Goal: Task Accomplishment & Management: Manage account settings

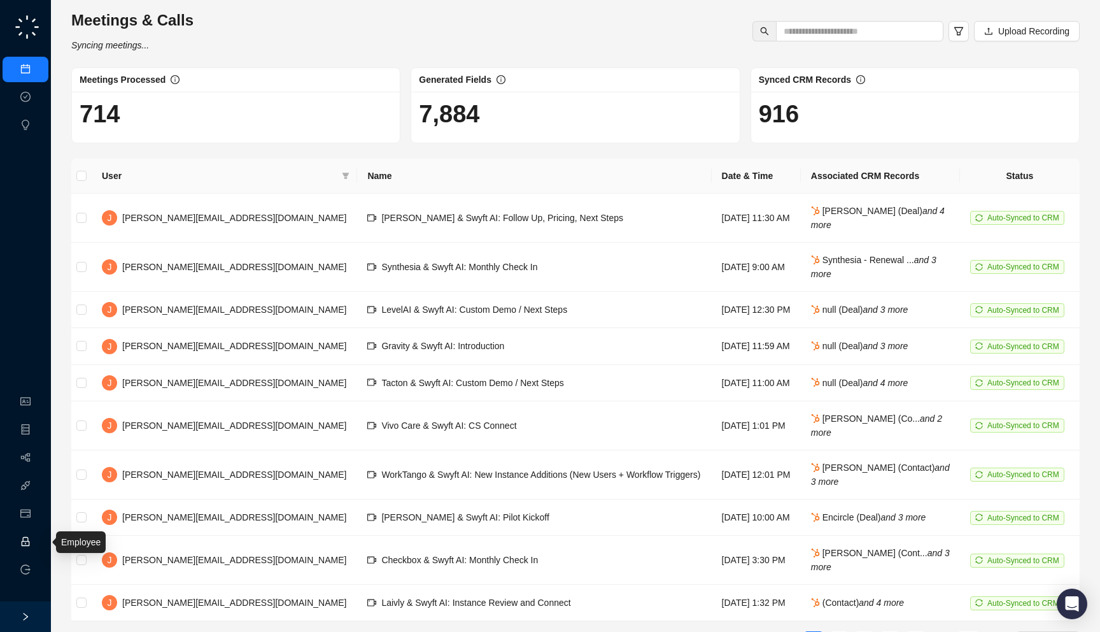
click at [37, 547] on link "Employee" at bounding box center [56, 542] width 39 height 10
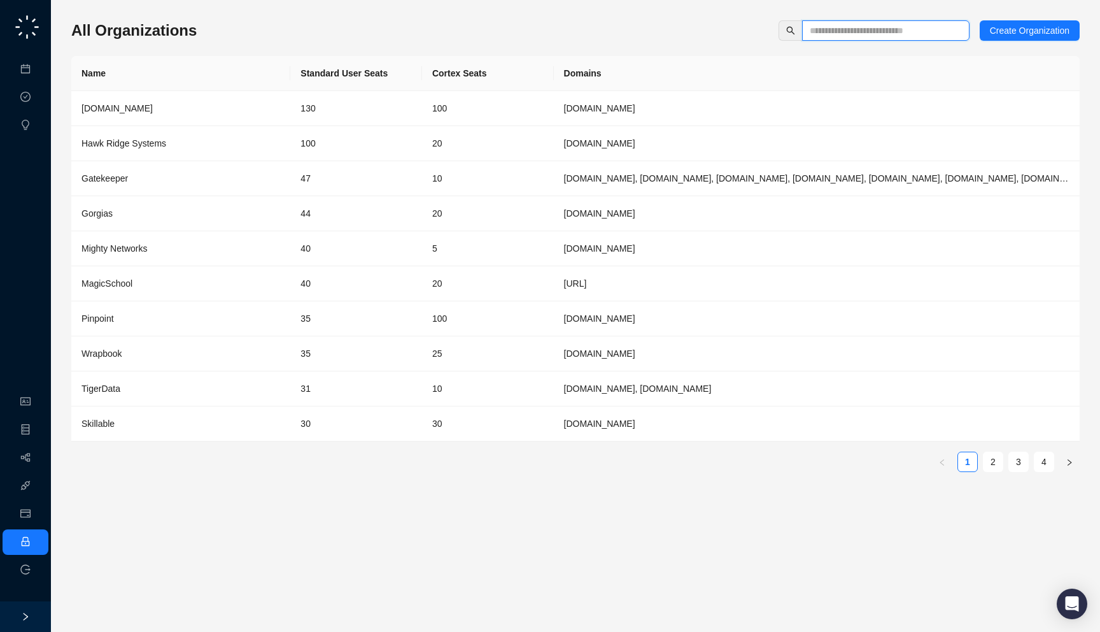
click at [919, 31] on input "text" at bounding box center [881, 31] width 142 height 14
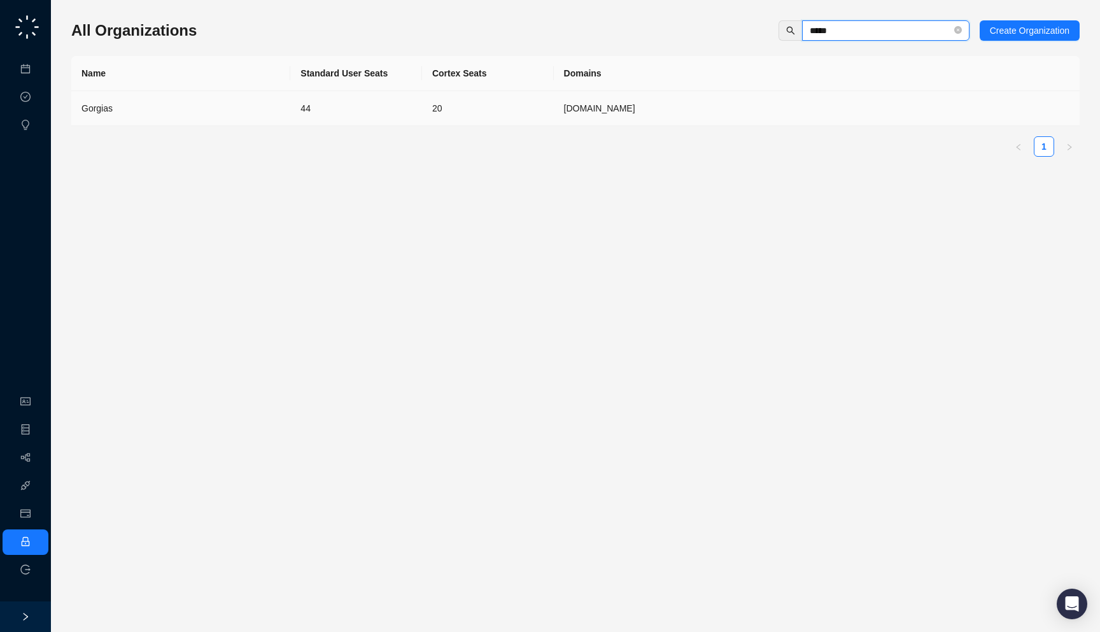
type input "*****"
click at [227, 112] on div "Gorgias" at bounding box center [181, 108] width 199 height 14
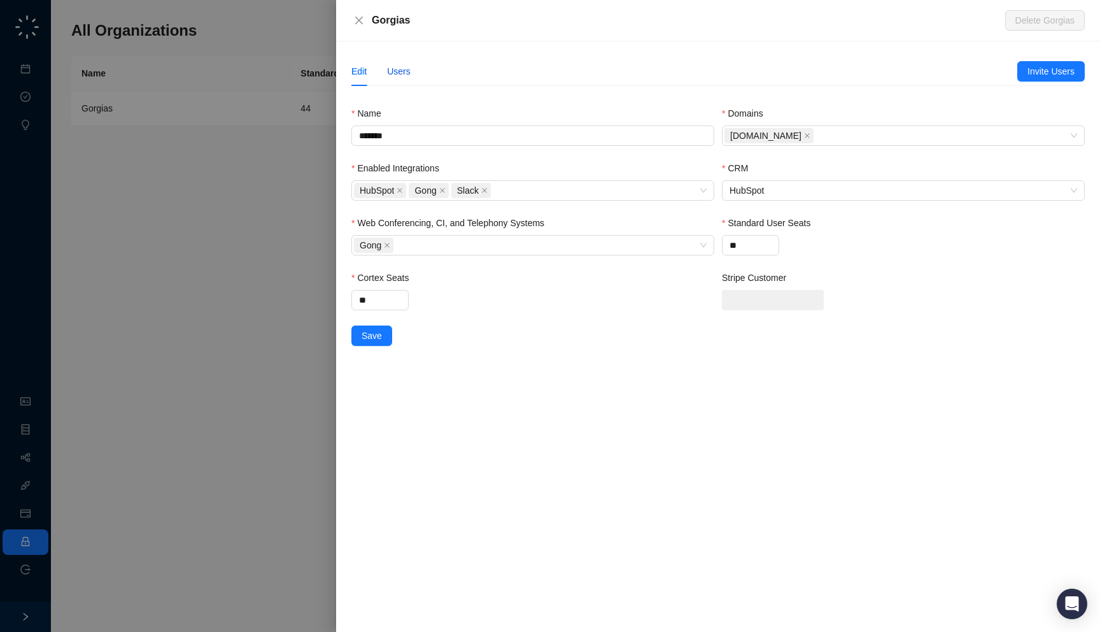
click at [411, 70] on div "Users" at bounding box center [399, 71] width 24 height 14
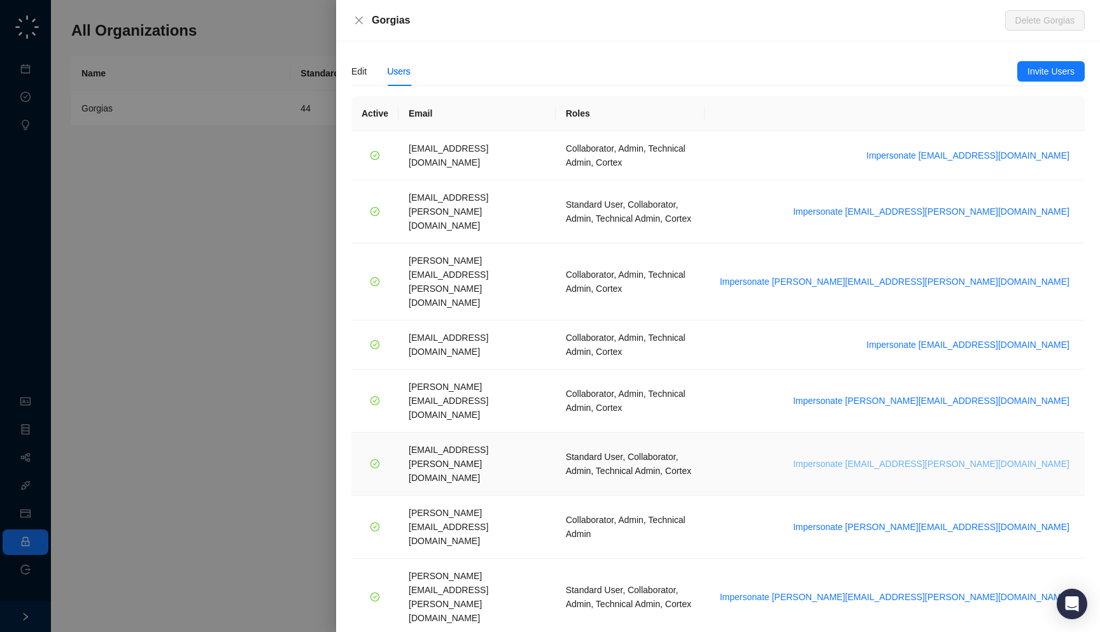
click at [968, 457] on span "Impersonate janadhi.kuruppu@gorgias.com" at bounding box center [931, 464] width 276 height 14
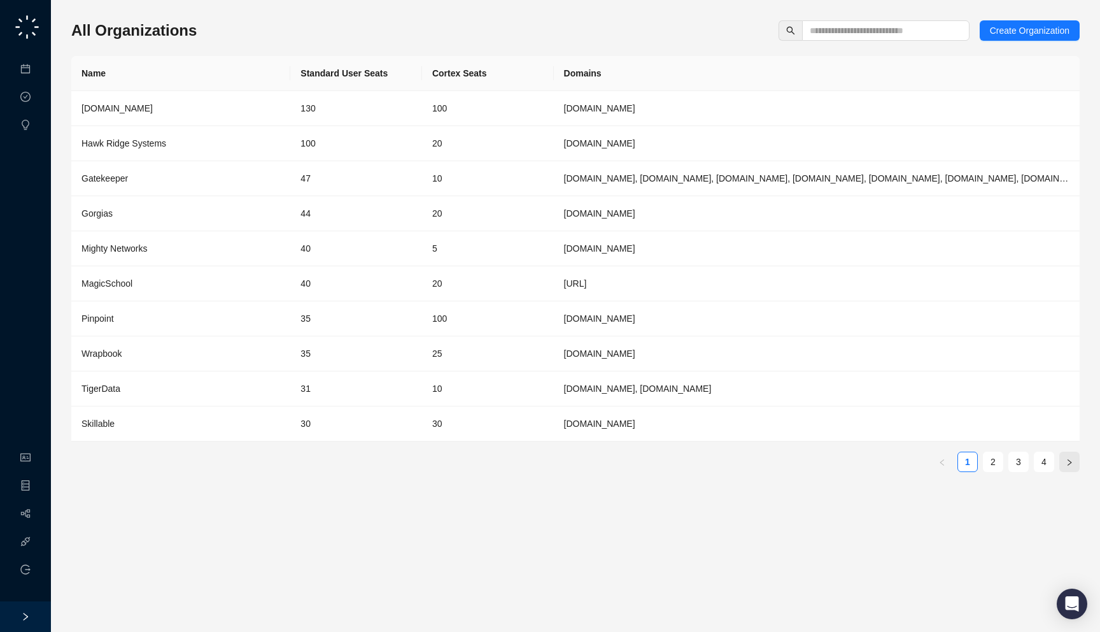
click at [1066, 462] on icon "right" at bounding box center [1070, 462] width 8 height 8
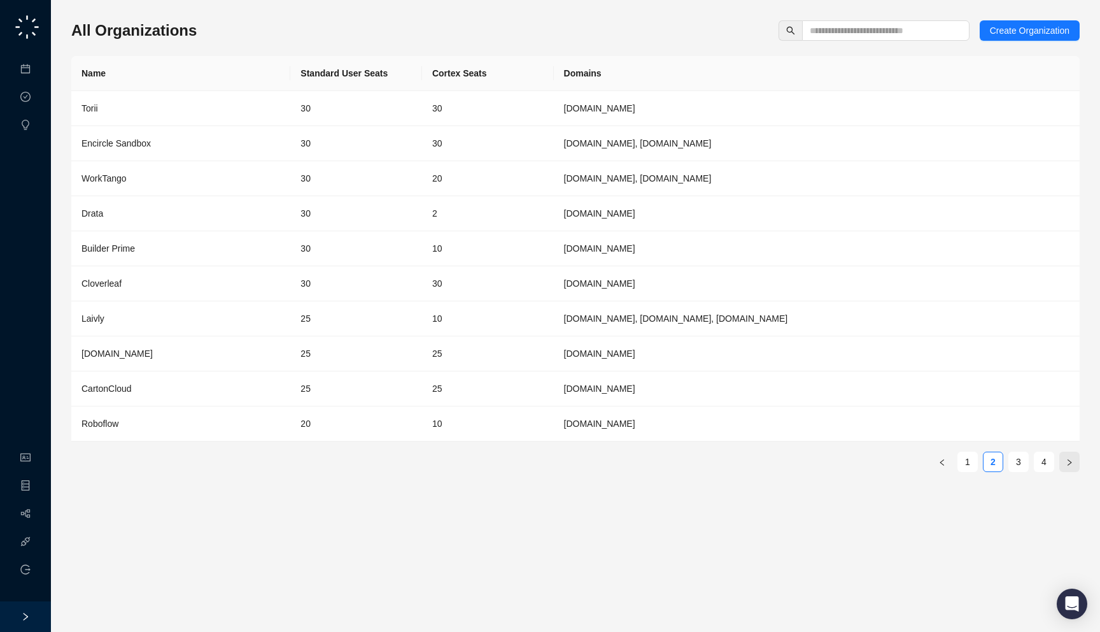
click at [1066, 462] on icon "right" at bounding box center [1070, 462] width 8 height 8
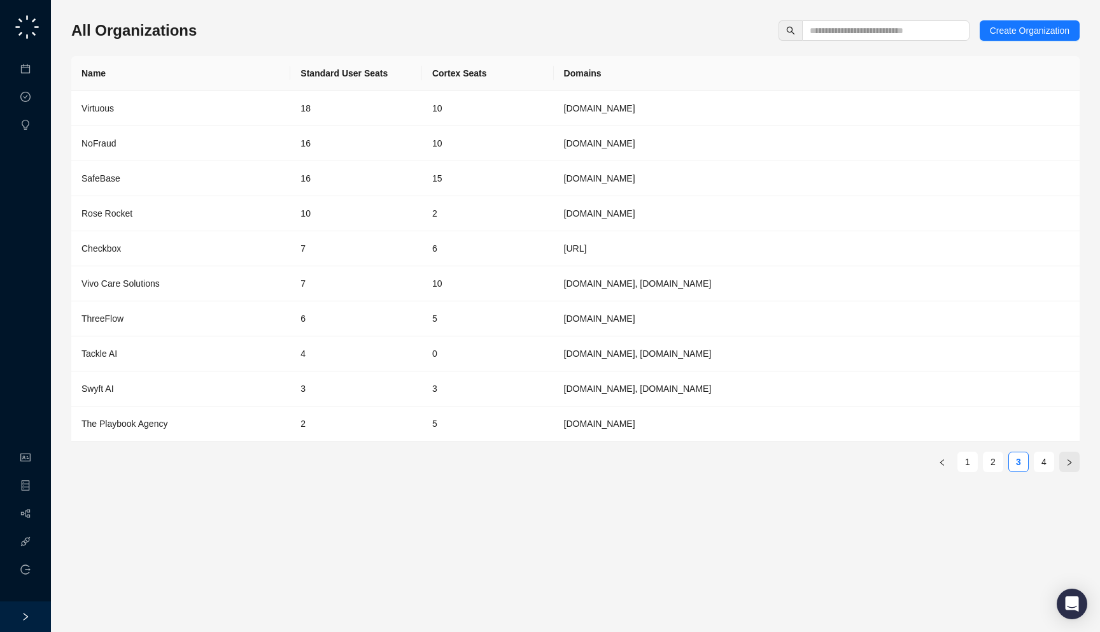
click at [1067, 462] on icon "right" at bounding box center [1070, 462] width 8 height 8
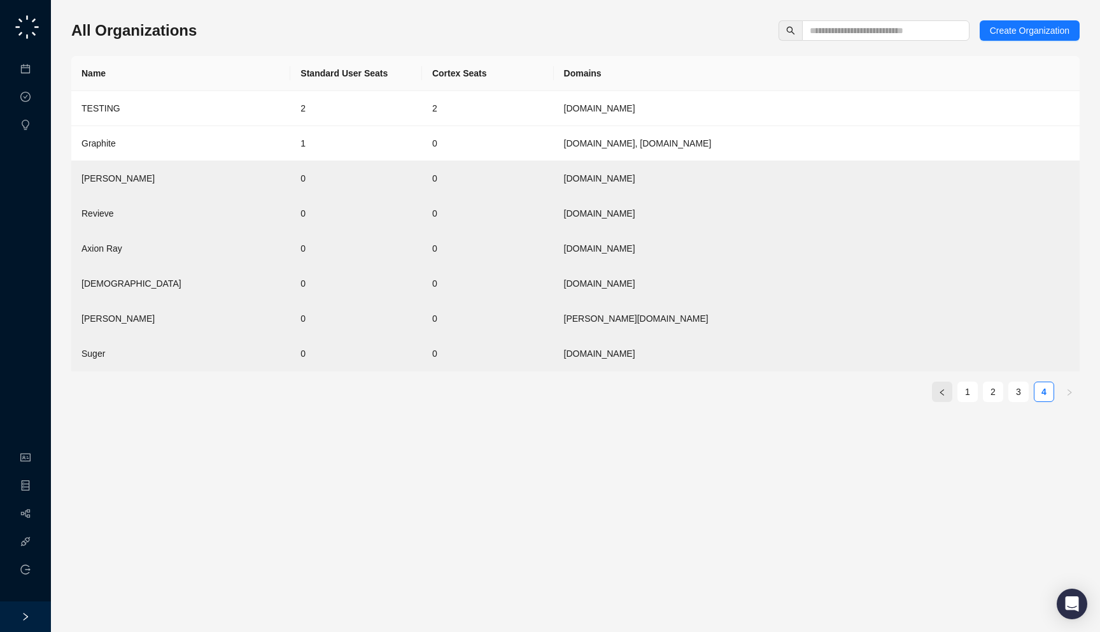
click at [948, 394] on button "button" at bounding box center [942, 391] width 20 height 20
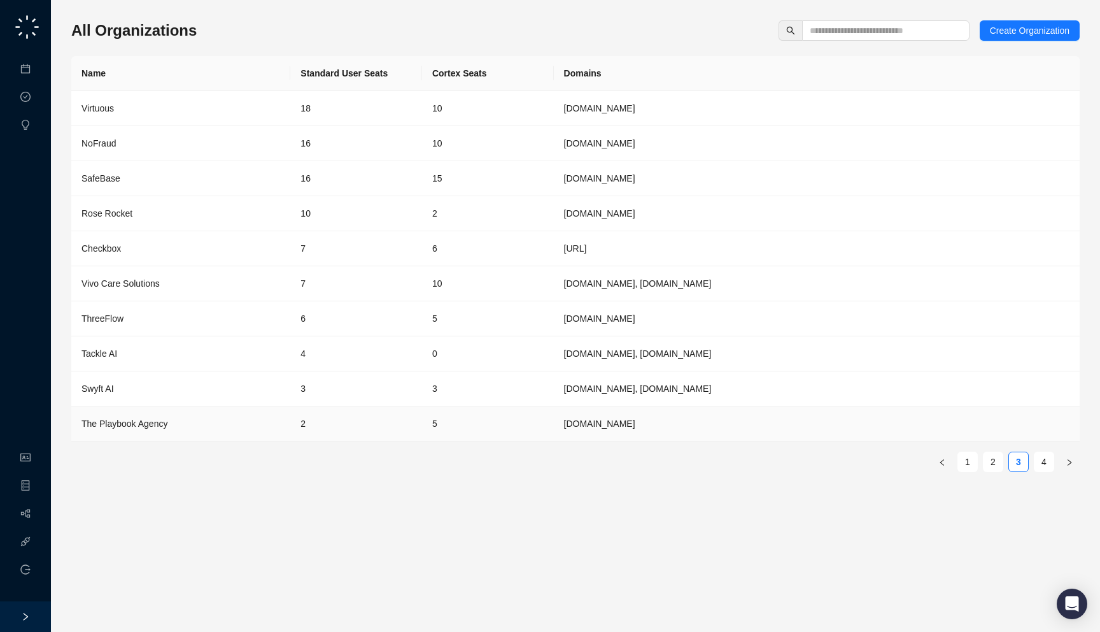
click at [739, 408] on td "[DOMAIN_NAME]" at bounding box center [817, 423] width 526 height 35
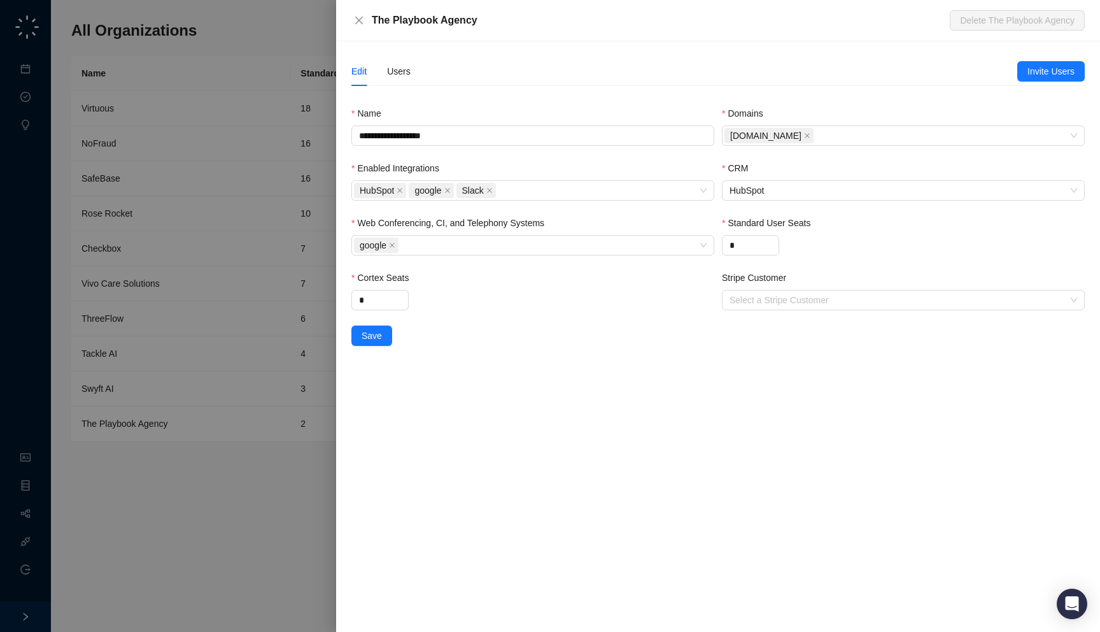
drag, startPoint x: 486, startPoint y: 17, endPoint x: 486, endPoint y: 25, distance: 8.9
click at [486, 25] on div "The Playbook Agency" at bounding box center [661, 20] width 578 height 15
click at [404, 67] on div "Users" at bounding box center [399, 71] width 24 height 14
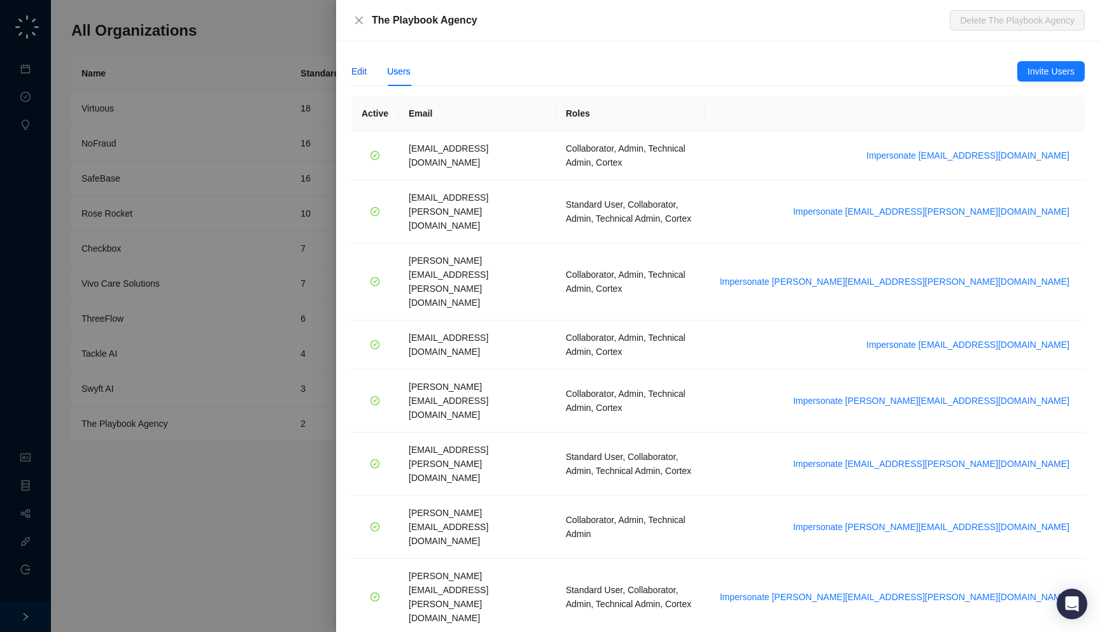
click at [361, 77] on div "Edit" at bounding box center [358, 71] width 15 height 14
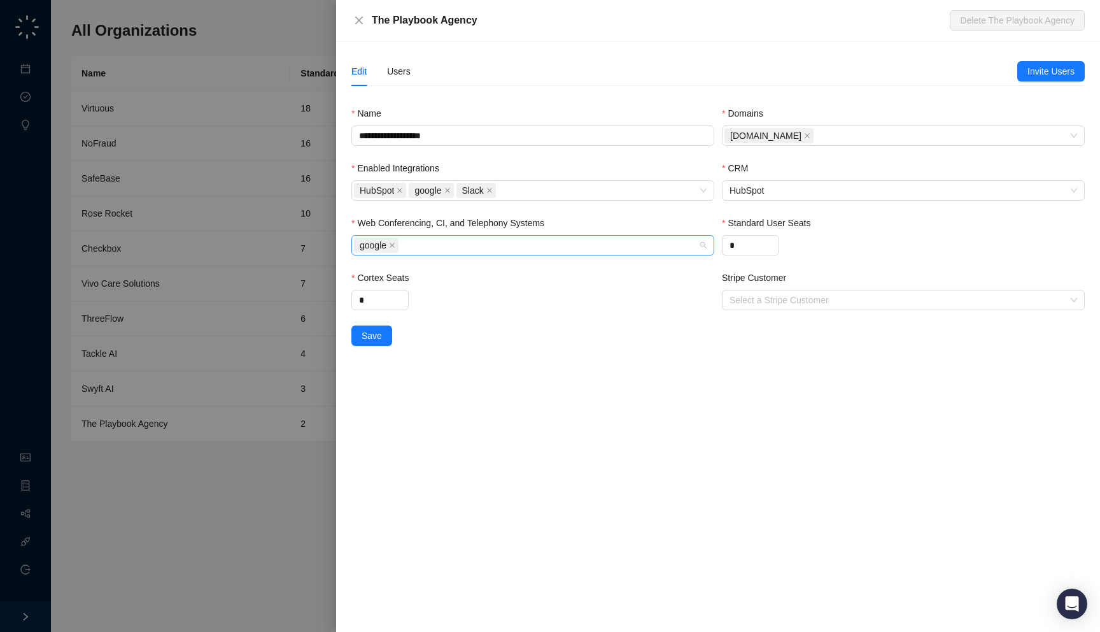
click at [470, 249] on div "google" at bounding box center [526, 245] width 344 height 18
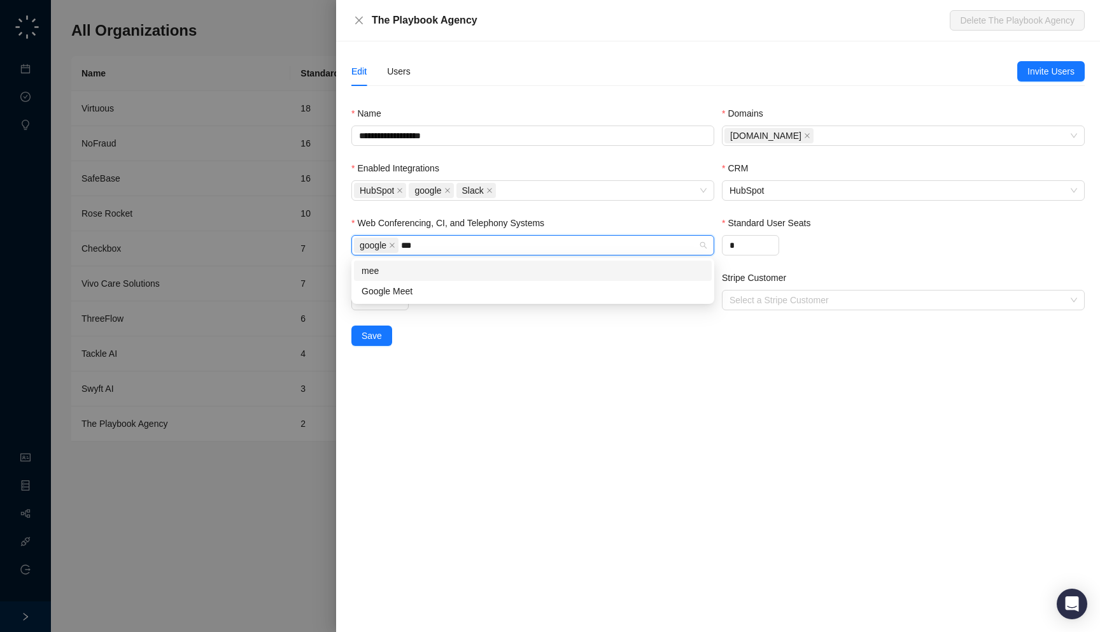
type input "****"
click at [436, 290] on div "Google Meet" at bounding box center [533, 291] width 343 height 14
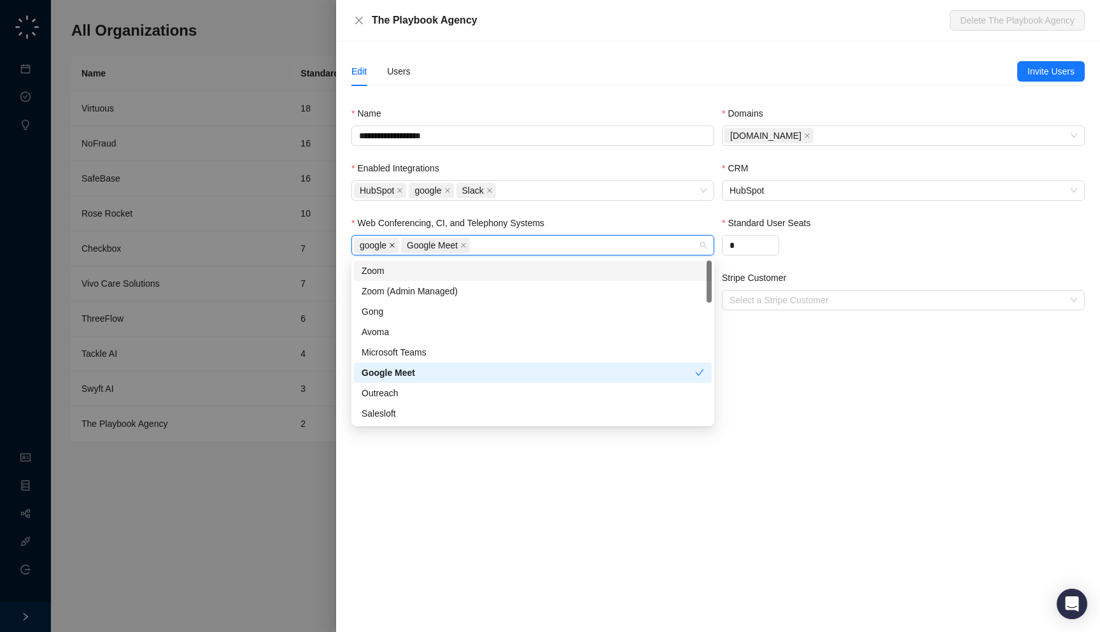
click at [392, 245] on icon "close" at bounding box center [392, 245] width 6 height 6
click at [451, 187] on icon "close" at bounding box center [447, 190] width 6 height 6
click at [498, 187] on div "HubSpot Slack" at bounding box center [526, 190] width 344 height 18
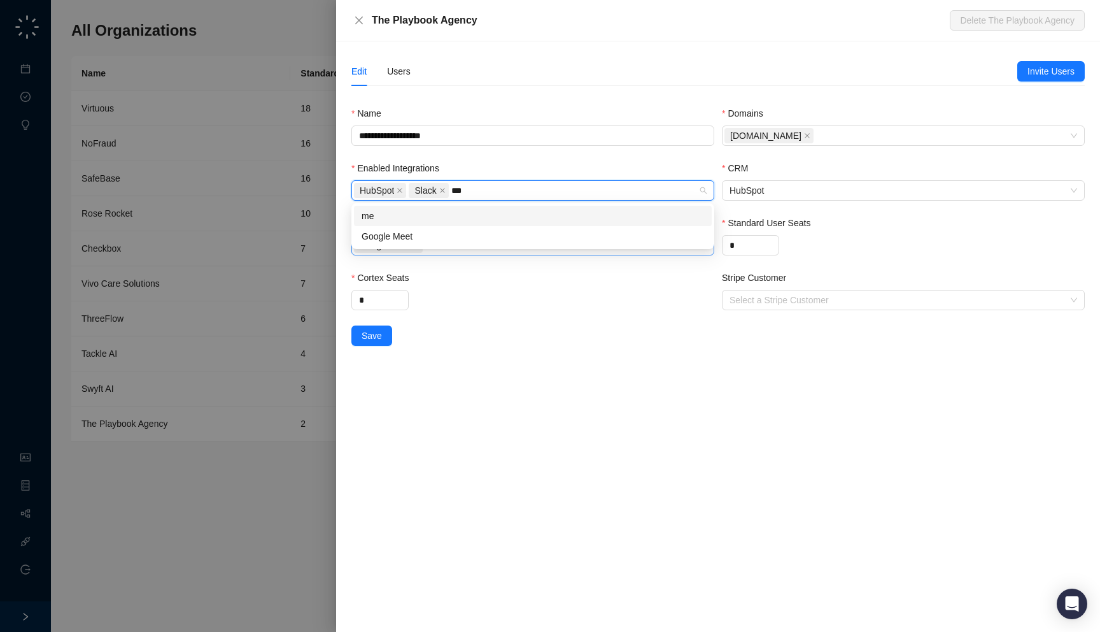
type input "****"
click at [436, 239] on div "Google Meet" at bounding box center [533, 236] width 343 height 14
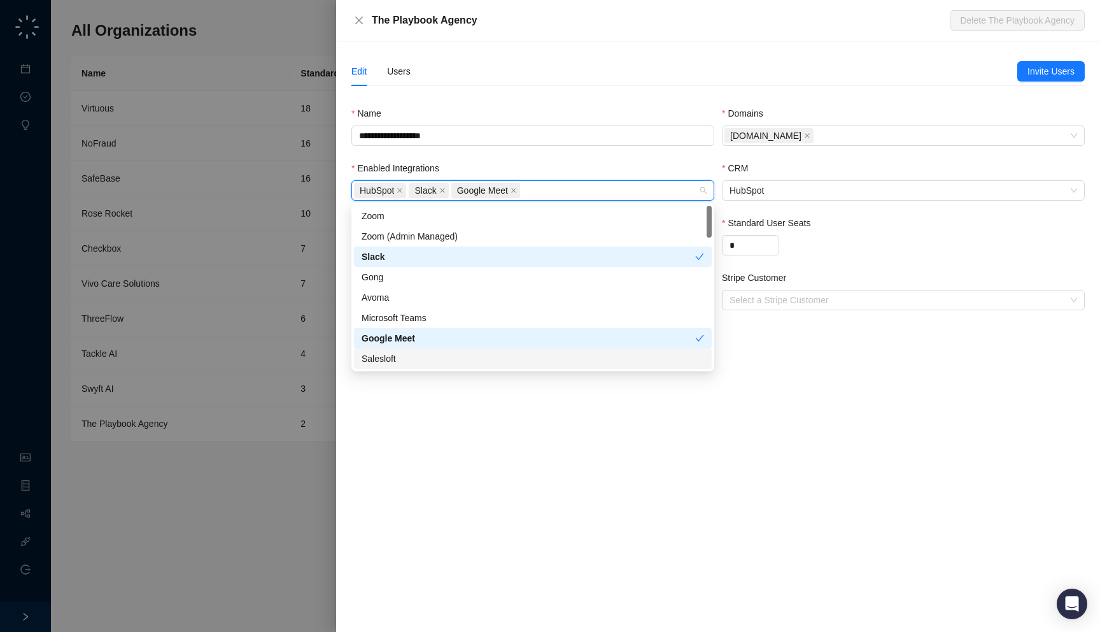
click at [536, 453] on div "**********" at bounding box center [718, 336] width 764 height 590
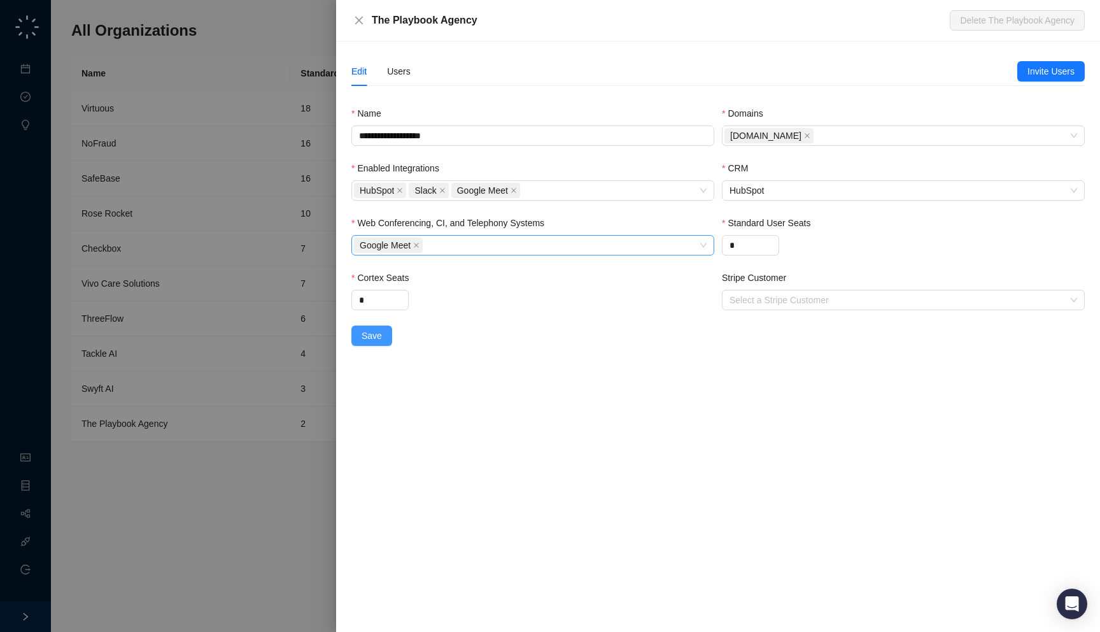
click at [373, 340] on span "Save" at bounding box center [372, 336] width 20 height 14
click at [250, 327] on div at bounding box center [550, 316] width 1100 height 632
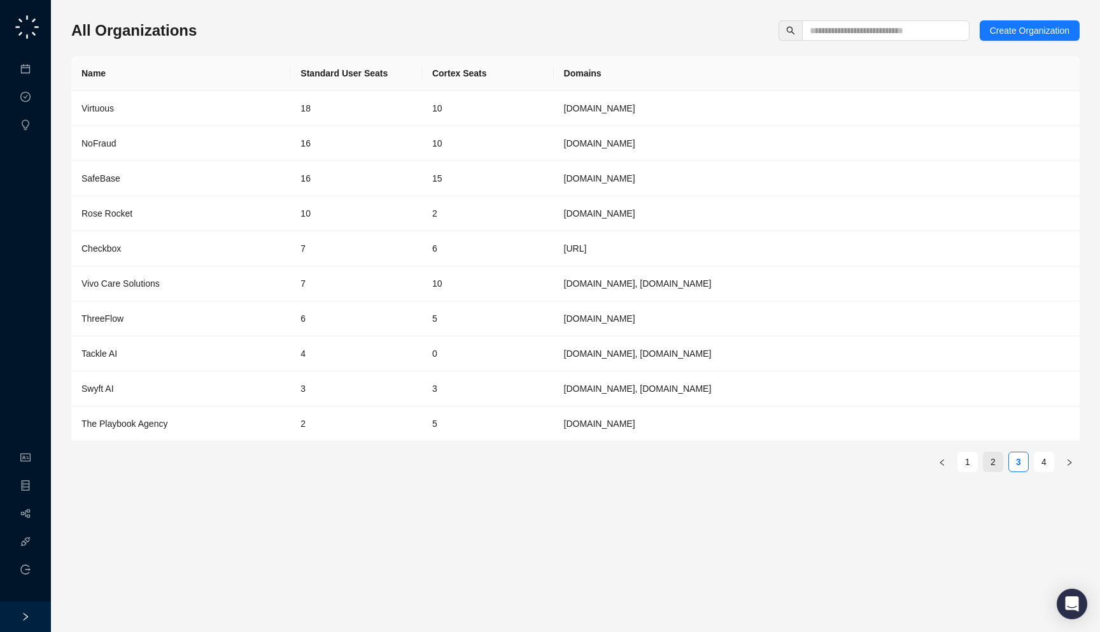
click at [986, 466] on link "2" at bounding box center [993, 461] width 19 height 19
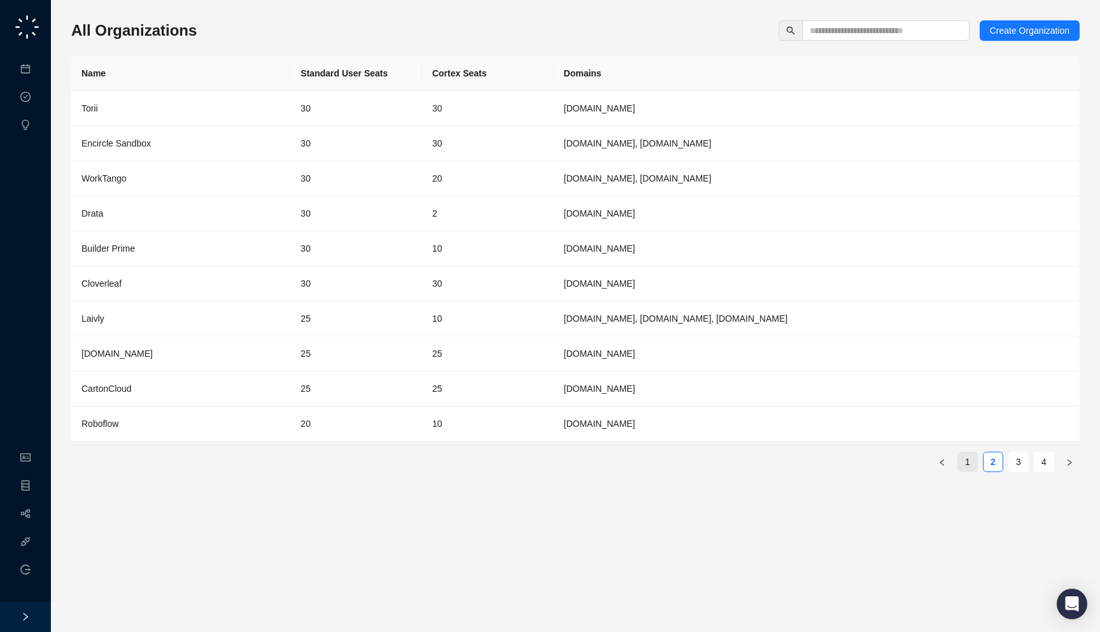
click at [969, 465] on link "1" at bounding box center [967, 461] width 19 height 19
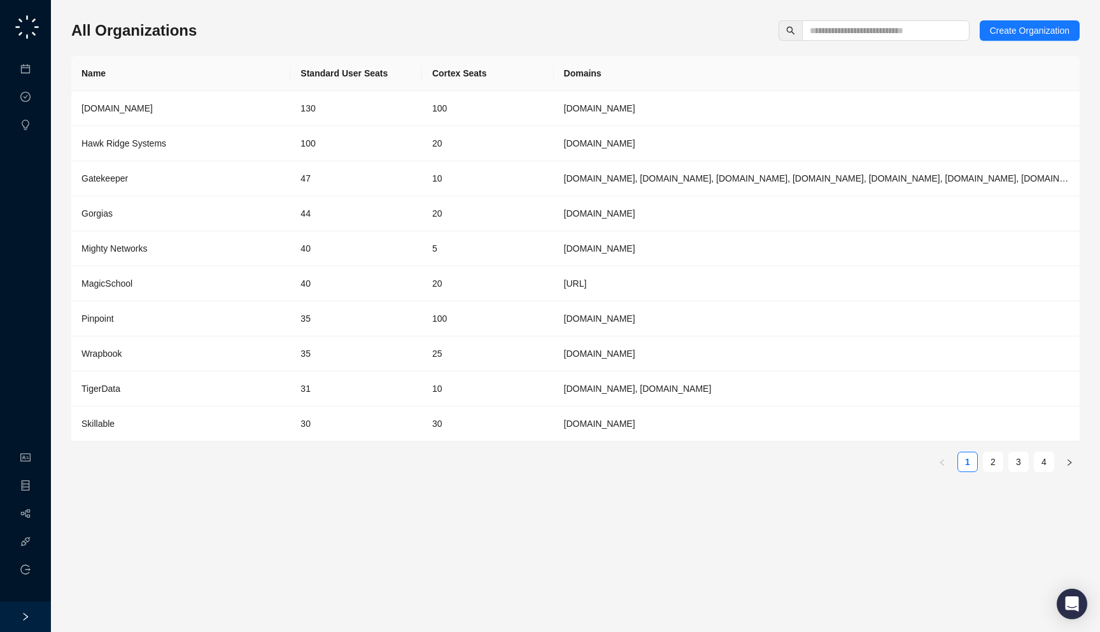
click at [207, 31] on div "All Organizations Create Organization" at bounding box center [575, 30] width 1009 height 20
click at [37, 463] on link "Organization" at bounding box center [62, 458] width 50 height 10
click at [38, 513] on link "Usage & Billing" at bounding box center [67, 514] width 60 height 10
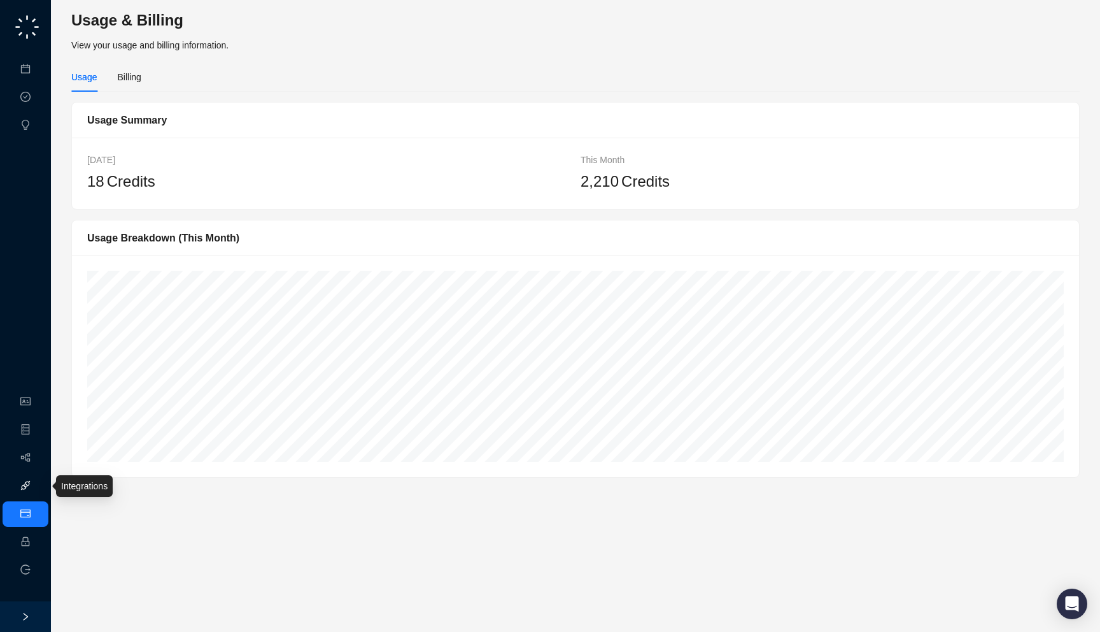
click at [39, 482] on link "Integrations" at bounding box center [60, 486] width 46 height 10
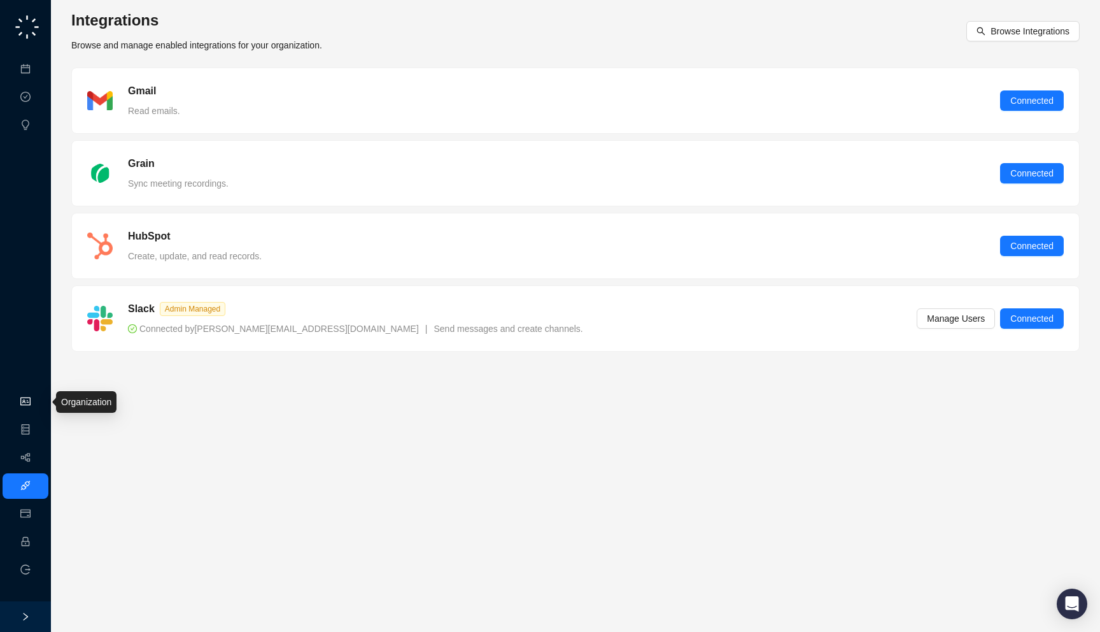
click at [37, 397] on link "Organization" at bounding box center [62, 402] width 50 height 10
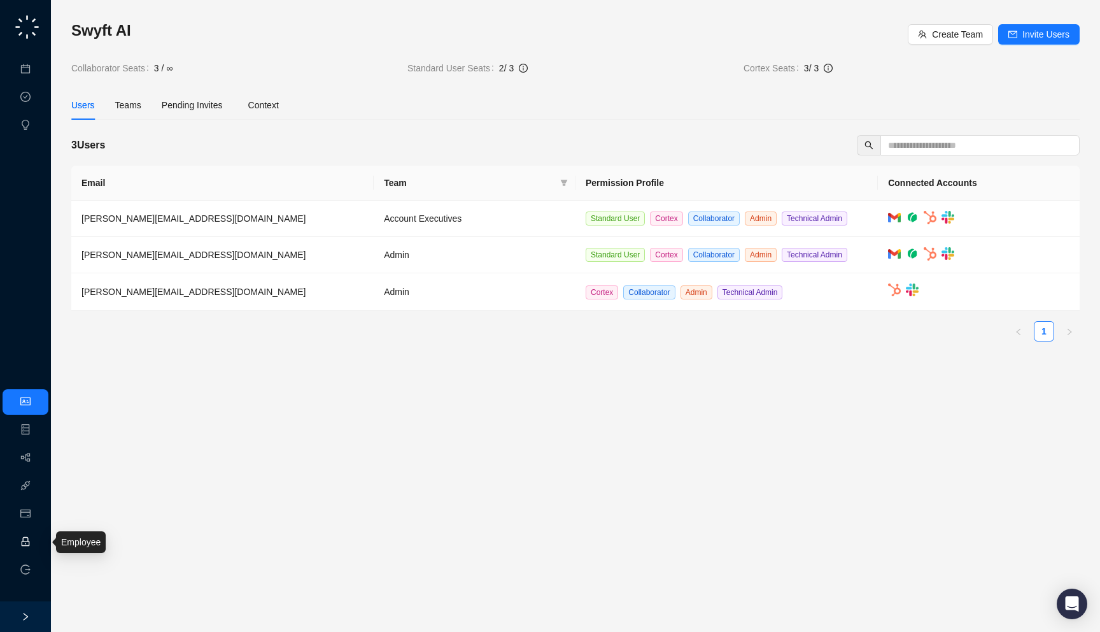
click at [37, 541] on link "Employee" at bounding box center [56, 542] width 39 height 10
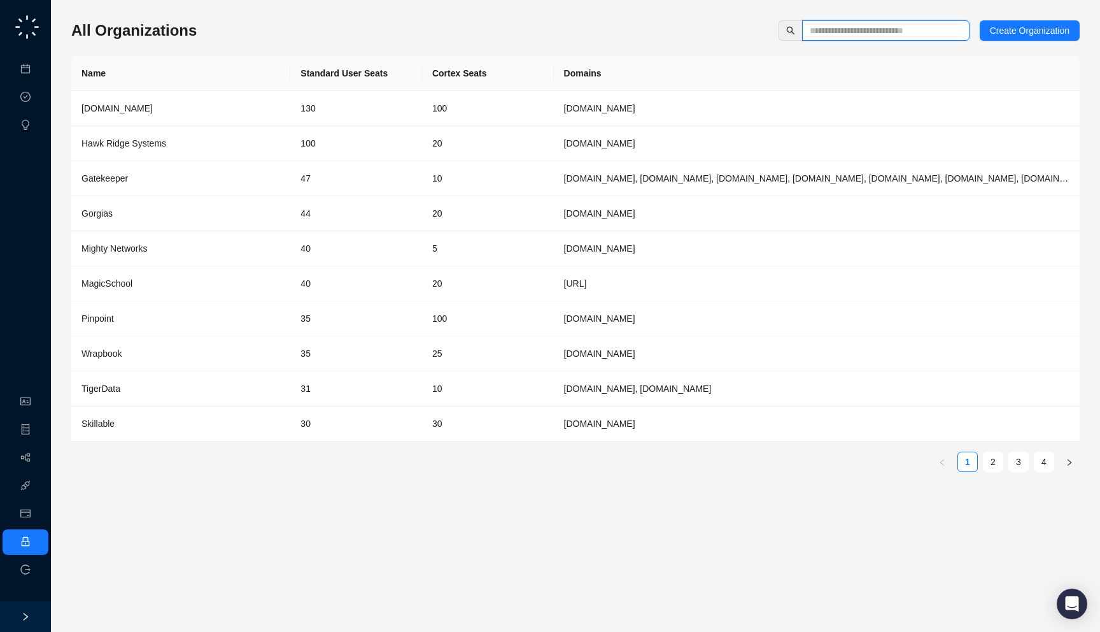
click at [885, 29] on input "text" at bounding box center [881, 31] width 142 height 14
click at [299, 269] on td "40" at bounding box center [356, 283] width 132 height 35
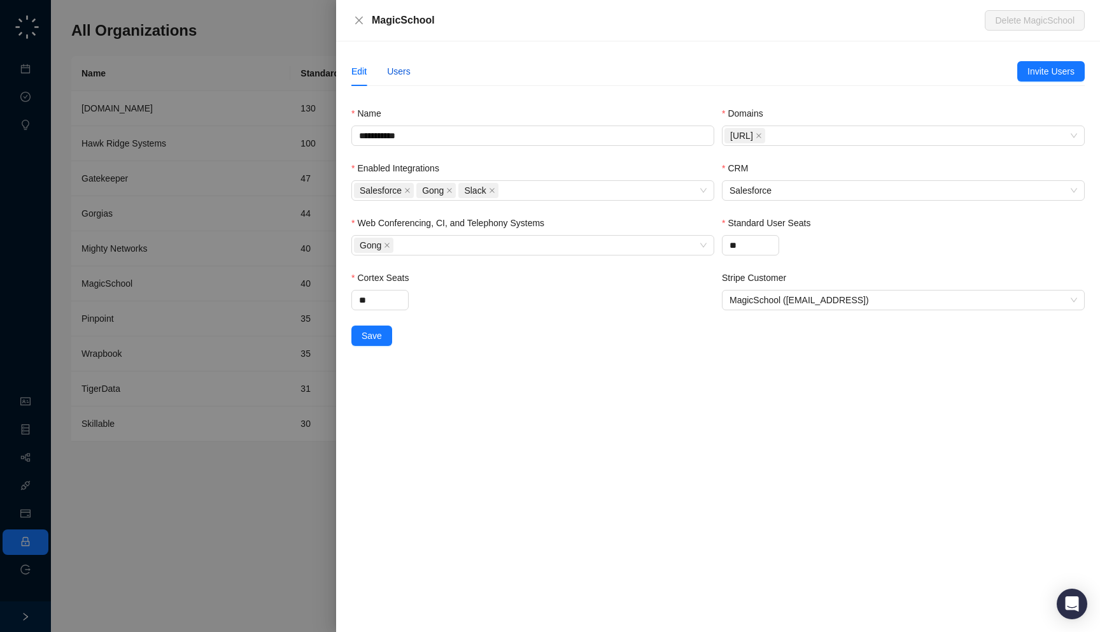
click at [397, 69] on div "Users" at bounding box center [399, 71] width 24 height 14
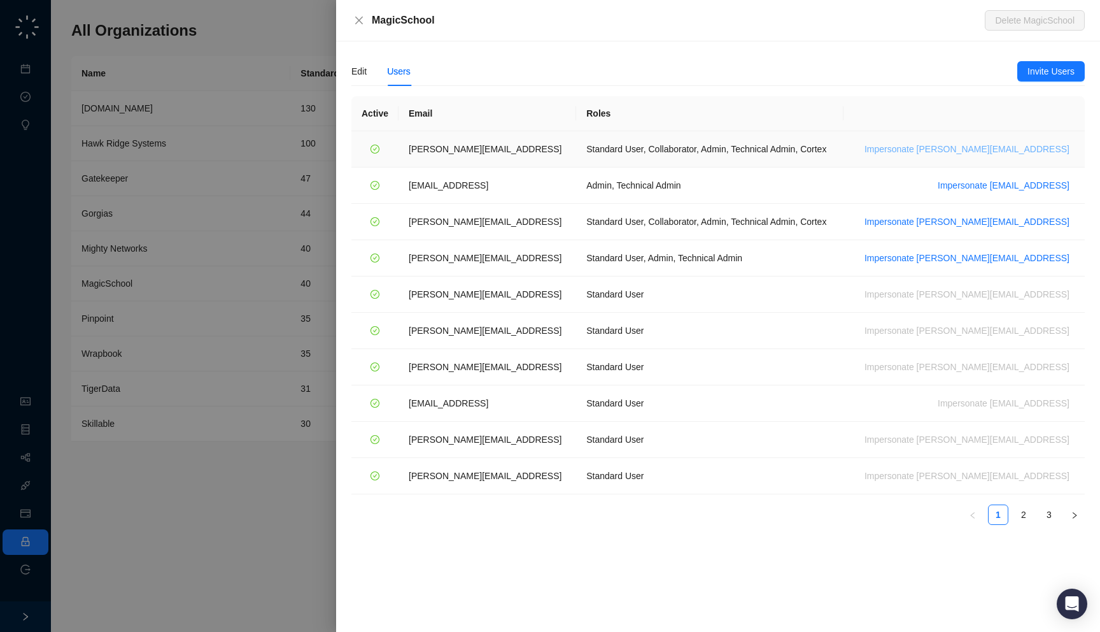
click at [1007, 153] on span "Impersonate ana@magicschool.ai" at bounding box center [967, 149] width 205 height 14
